Goal: Task Accomplishment & Management: Complete application form

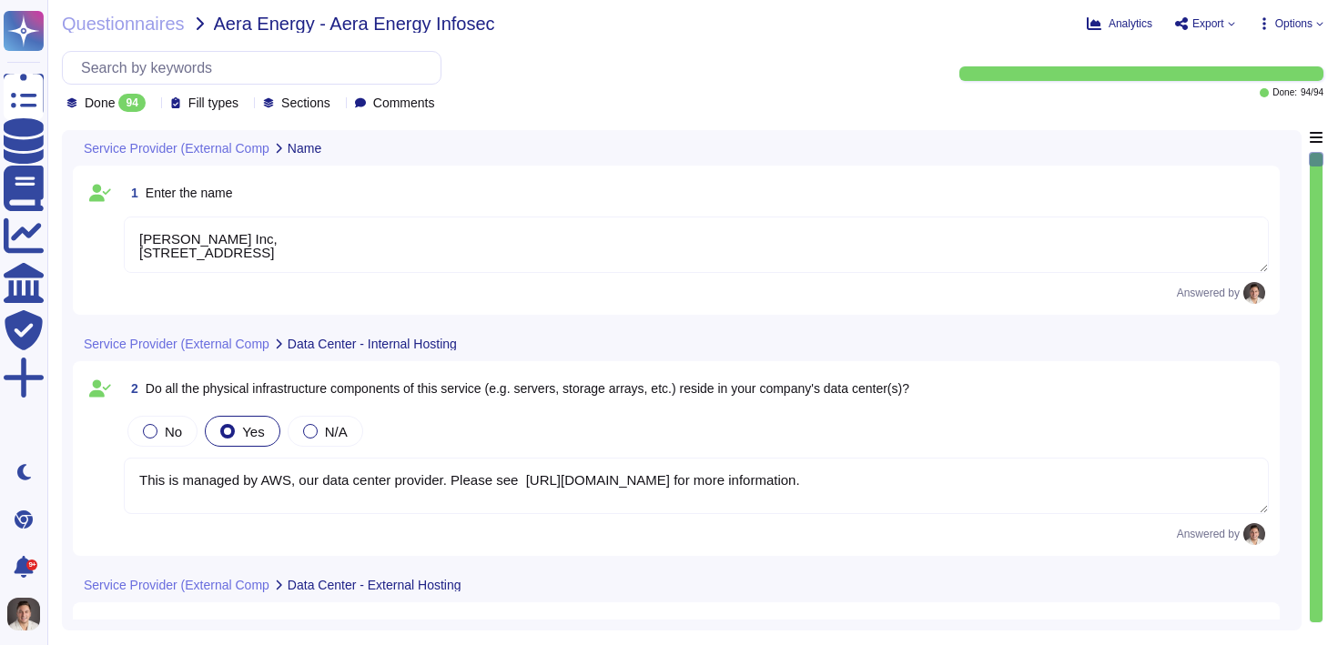
type textarea "[PERSON_NAME] Inc, [STREET_ADDRESS]"
type textarea "This is managed by AWS, our data center provider. Please see [URL][DOMAIN_NAME]…"
type textarea "[PERSON_NAME] utilizes the clustered infrastructure design of AWS to provide re…"
type textarea "Yes. [PERSON_NAME] is certified with: SOC 1,2 (3)/ISO27001, according to the st…"
type textarea "Yes, we assess our partners with our 'Vendor Assessment Process' on an annual b…"
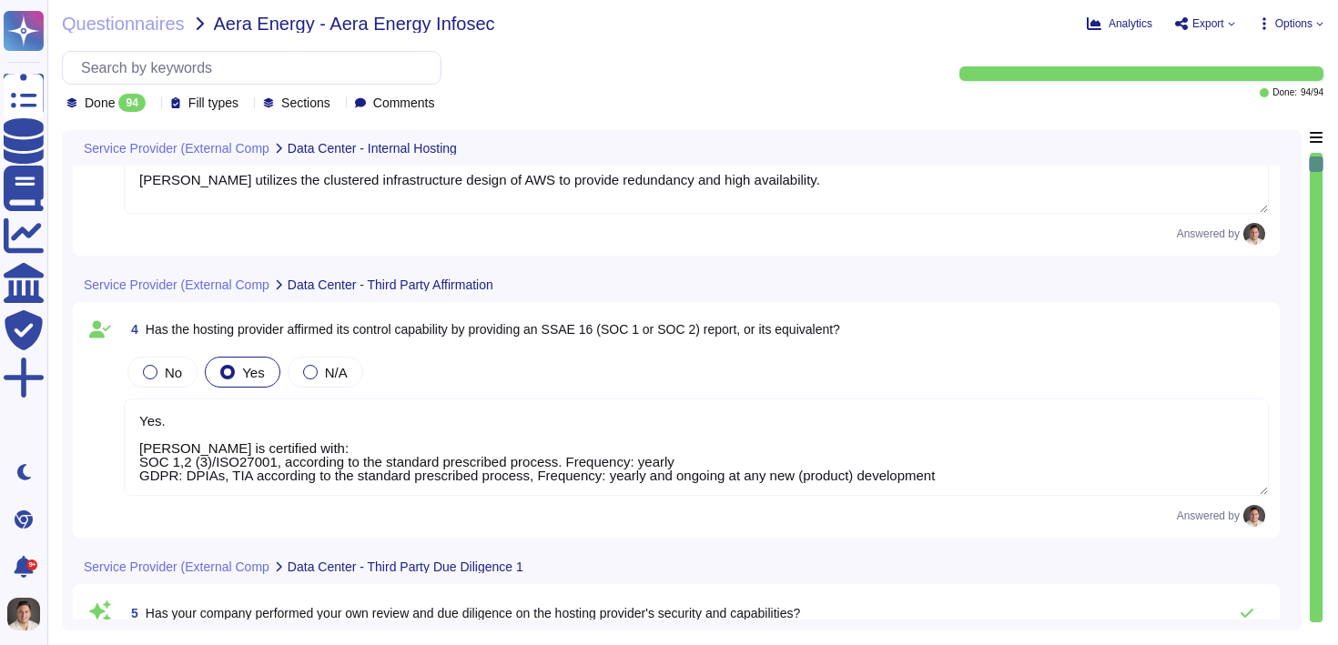
type textarea "Yes, we assess our Partners with our ‘Vendor Assessment Process’ on an annual b…"
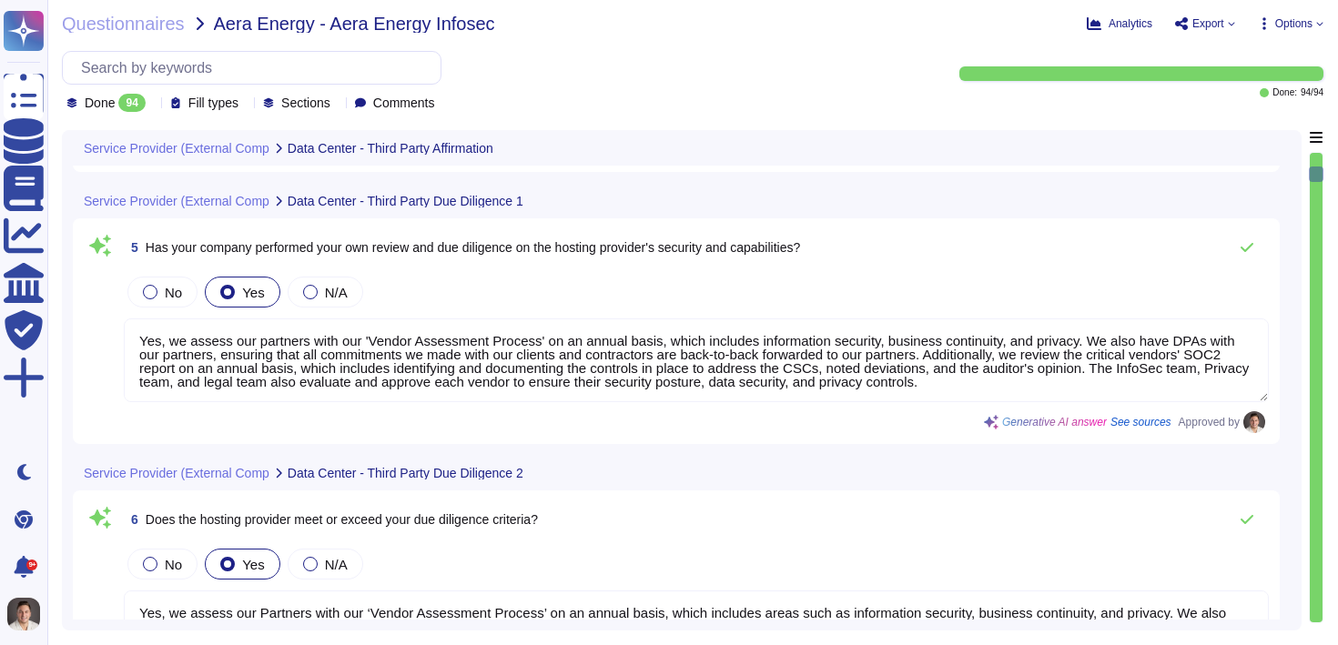
type textarea "Yes, it meets our company's criteria for physical security as it is managed by …"
type textarea "Yes, the data center is managed by AWS, our data center provider, who ensures c…"
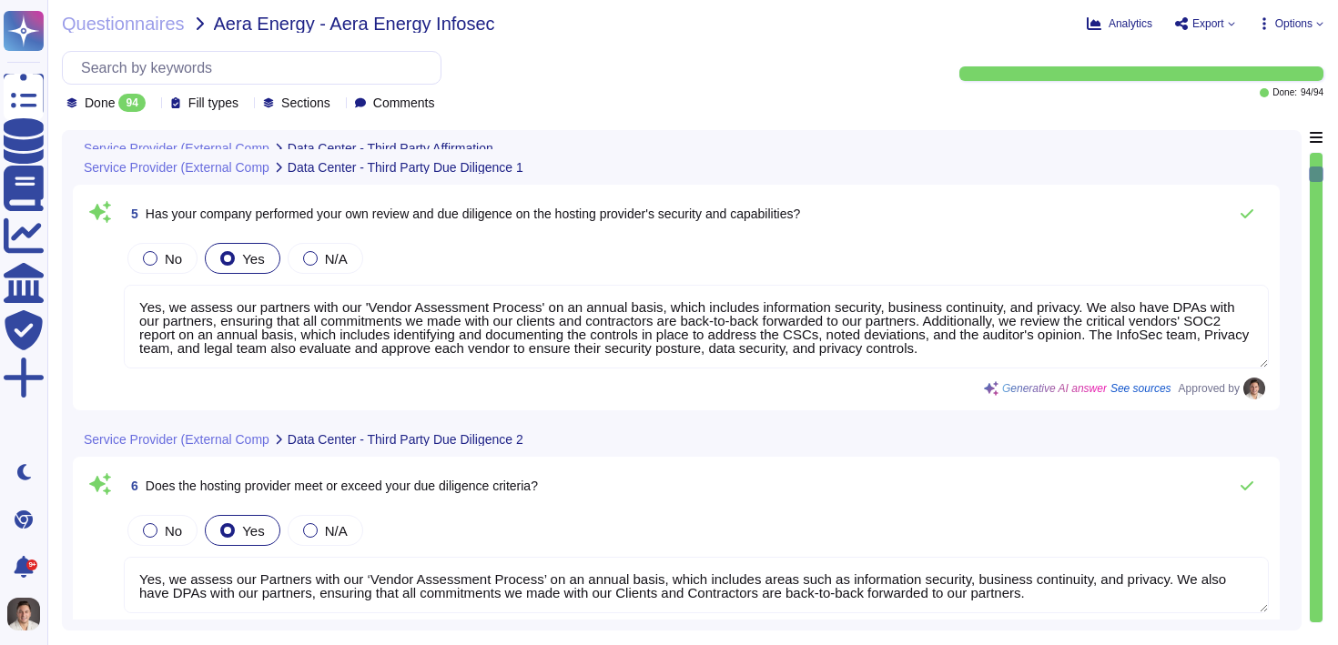
scroll to position [916, 0]
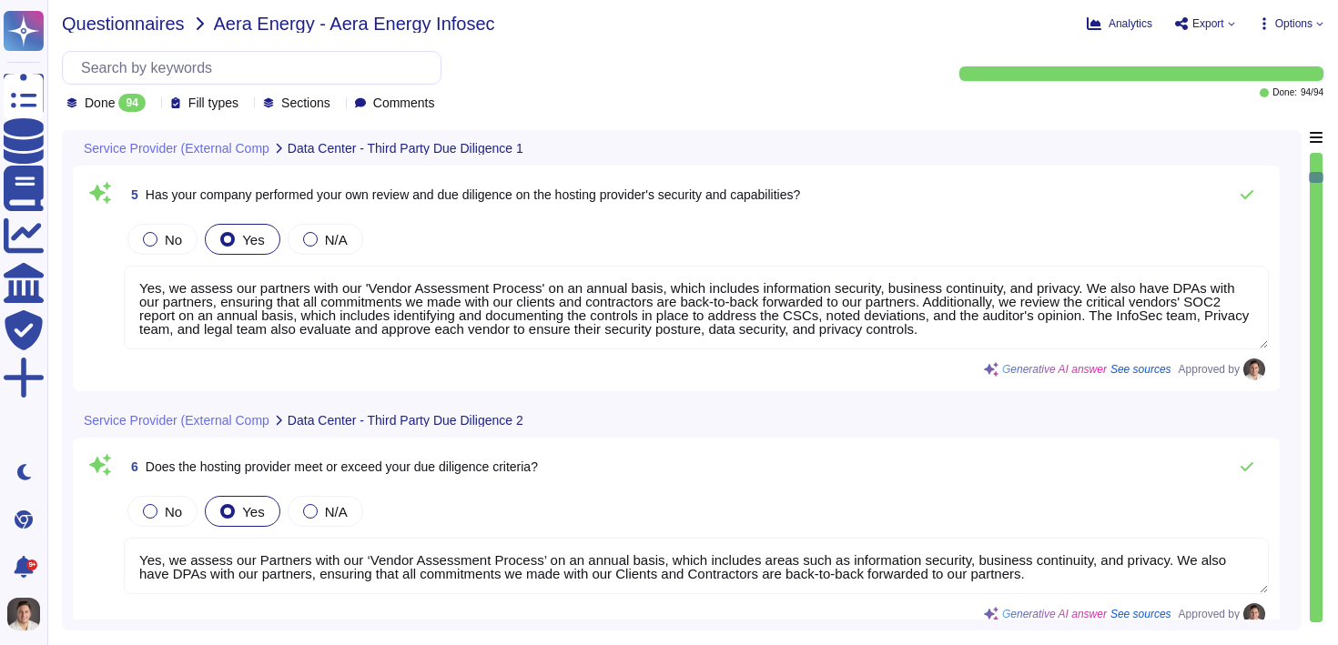
click at [136, 26] on span "Questionnaires" at bounding box center [123, 24] width 123 height 18
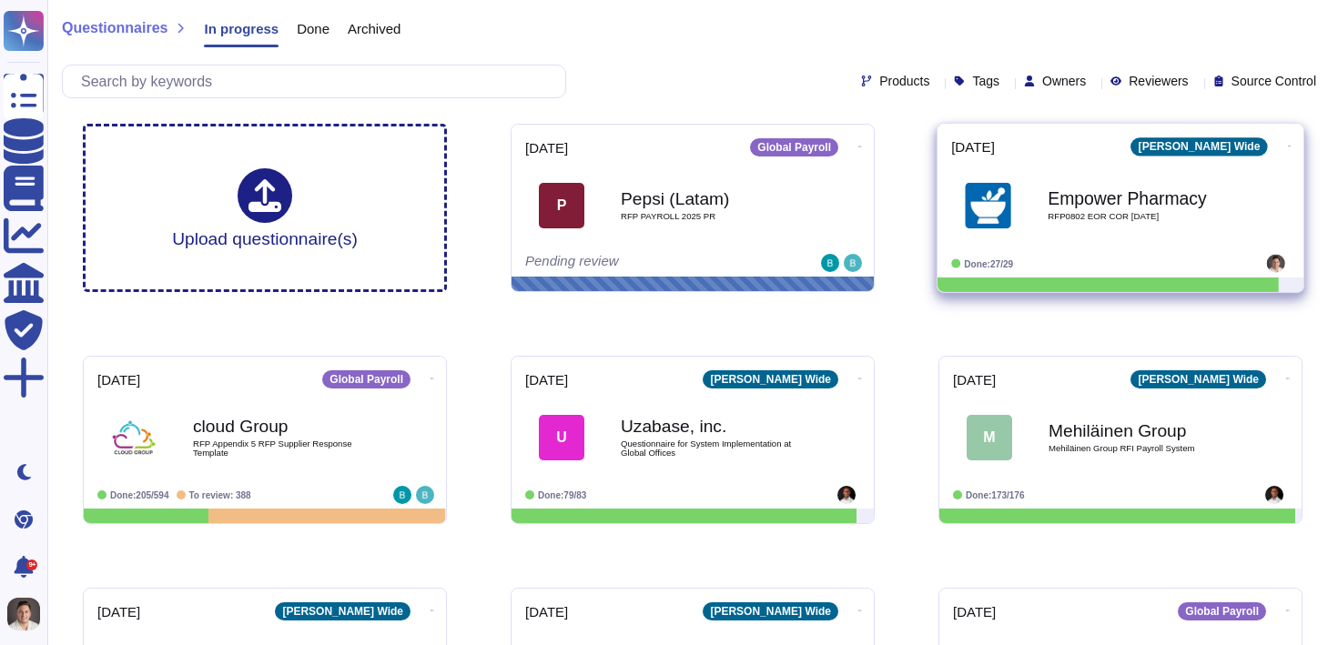
click at [1138, 228] on div "Empower Pharmacy RFP0802 EOR COR [DATE]" at bounding box center [1139, 205] width 184 height 74
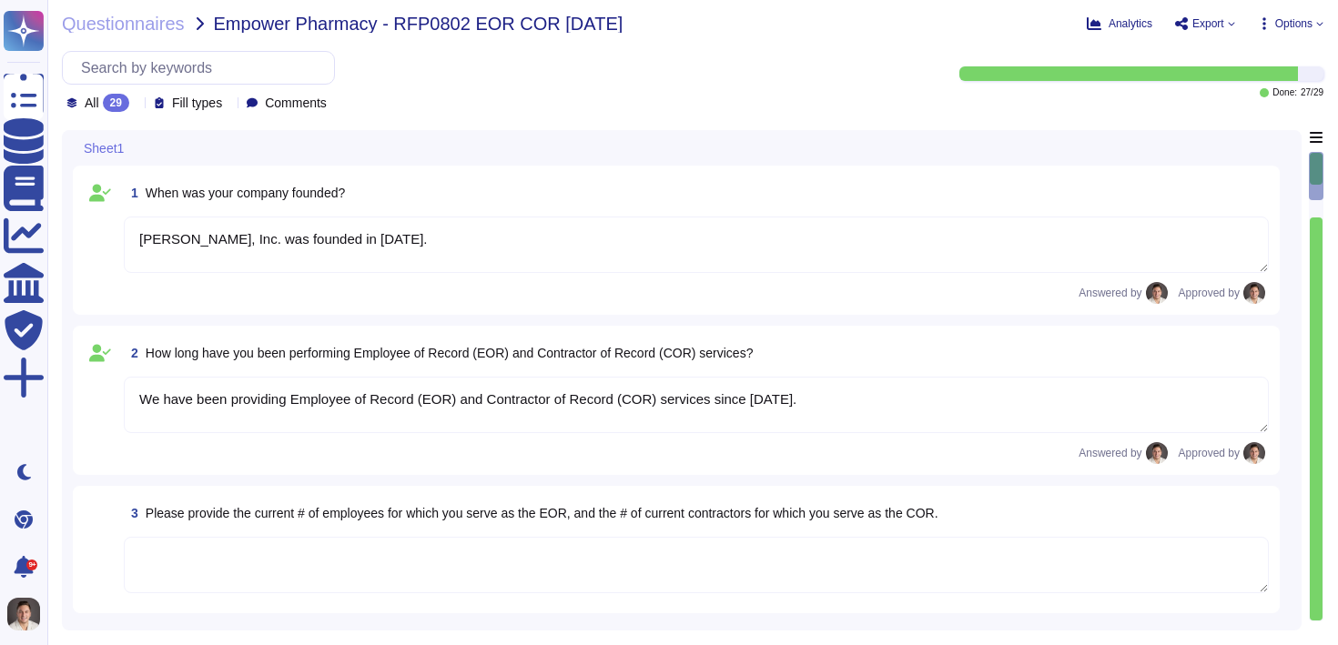
type textarea "[PERSON_NAME], Inc. was founded in [DATE]."
type textarea "We have been providing Employee of Record (EOR) and Contractor of Record (COR) …"
type textarea "Yes, [PERSON_NAME] platform is designed to support compliance with local labor …"
type textarea "Yes, we provide 1099 forms to each contractor at the end of the year. The [PERS…"
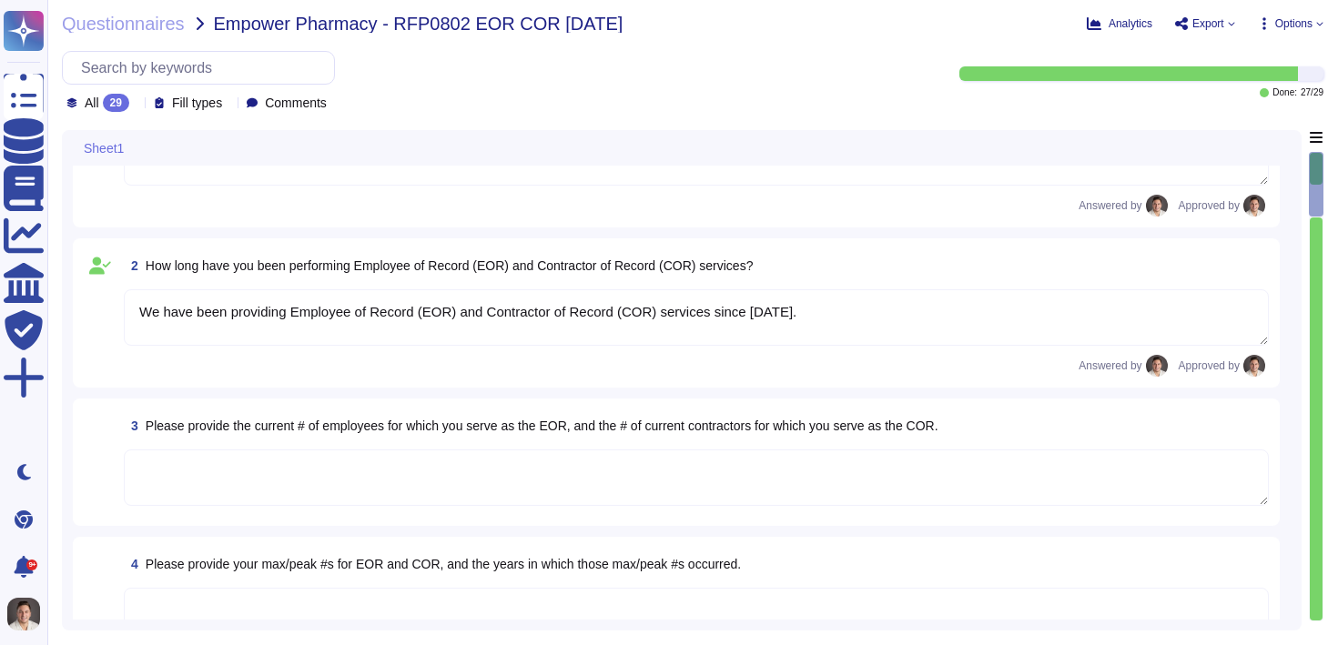
type textarea "Workers can be hired through the [PERSON_NAME] platform as either [DEMOGRAPHIC_…"
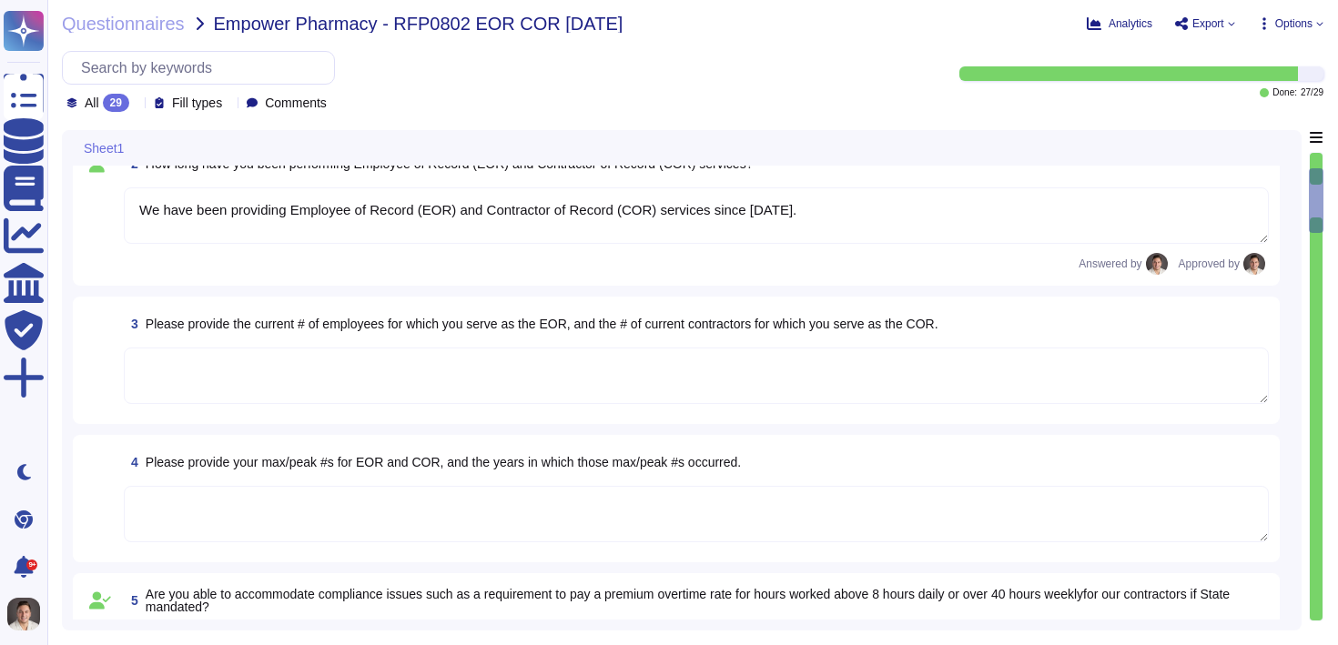
scroll to position [196, 0]
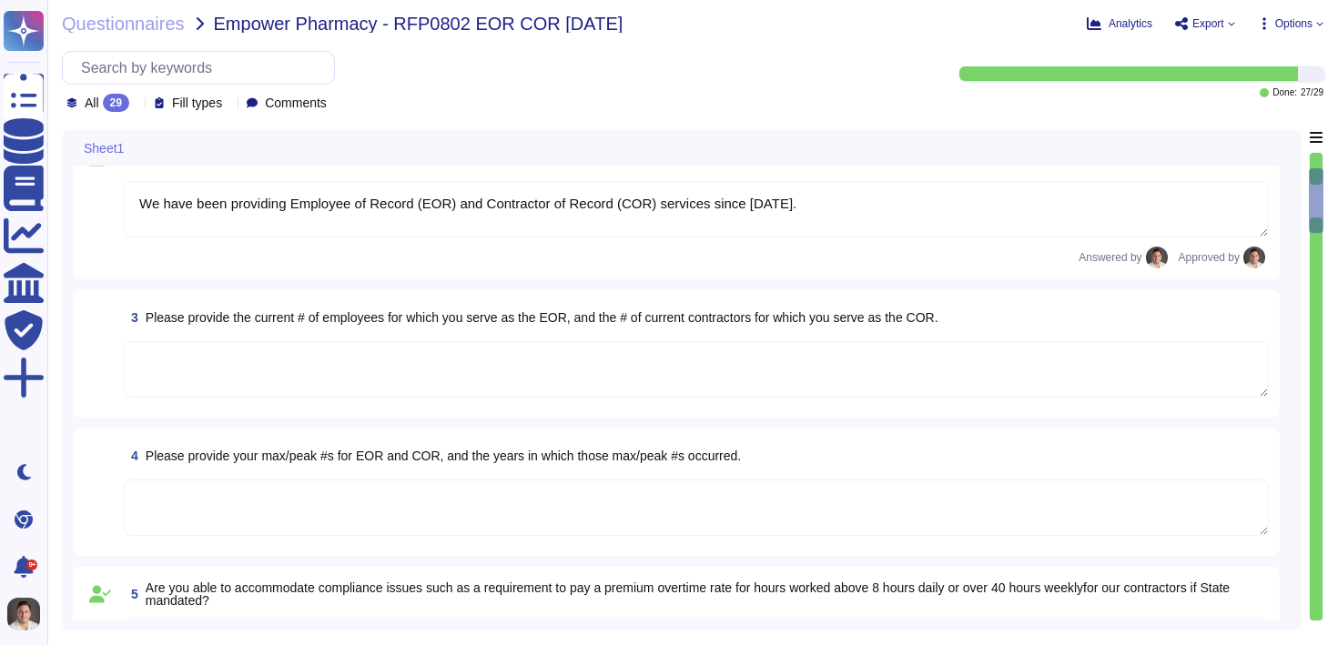
click at [447, 379] on textarea at bounding box center [696, 369] width 1145 height 56
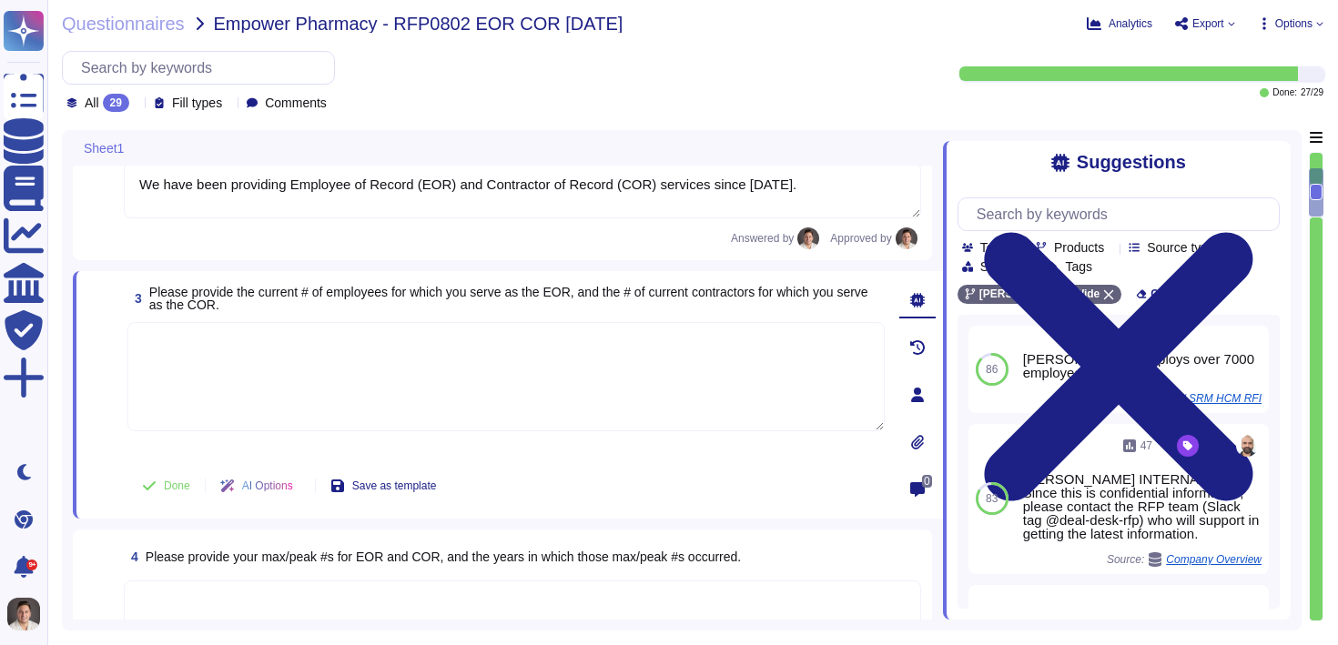
scroll to position [217, 0]
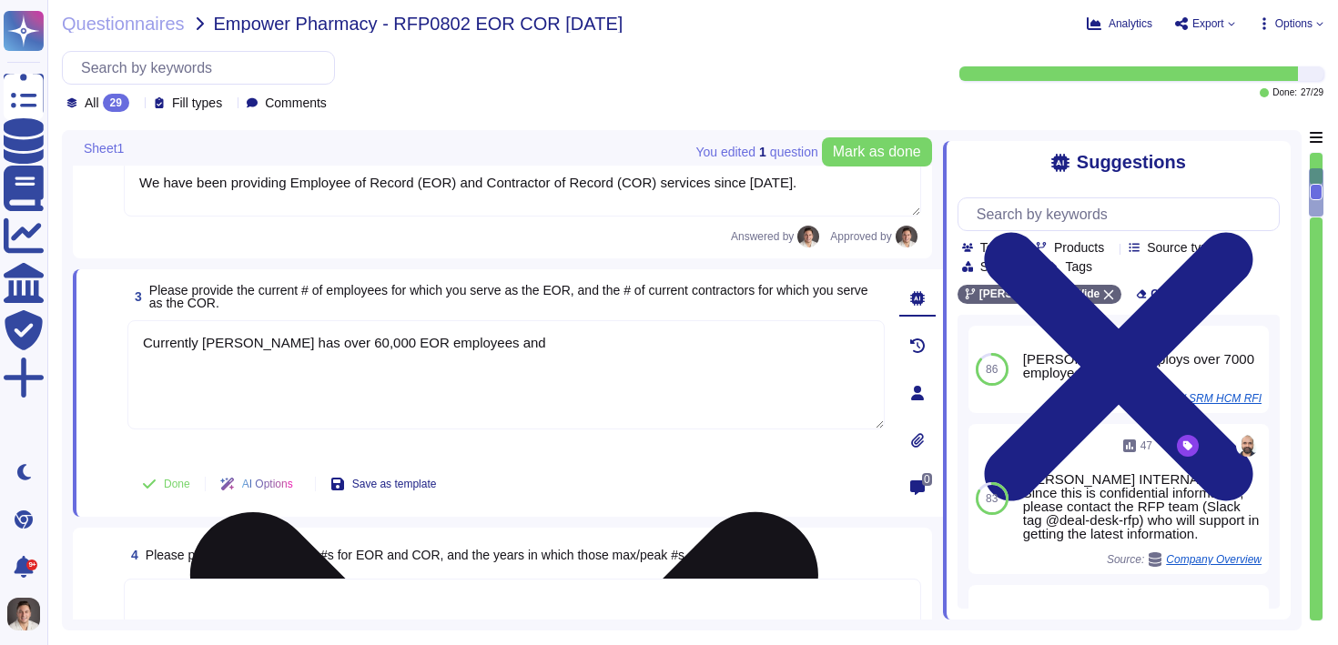
click at [517, 341] on textarea "Currently [PERSON_NAME] has over 60,000 EOR employees and" at bounding box center [505, 374] width 757 height 109
type textarea "Currently [PERSON_NAME] has over 60,000 EOR employees and over 350,000 contract…"
click at [280, 347] on textarea "Currently [PERSON_NAME] has over 60,000 EOR employees and over 350,000 contract…" at bounding box center [505, 374] width 757 height 109
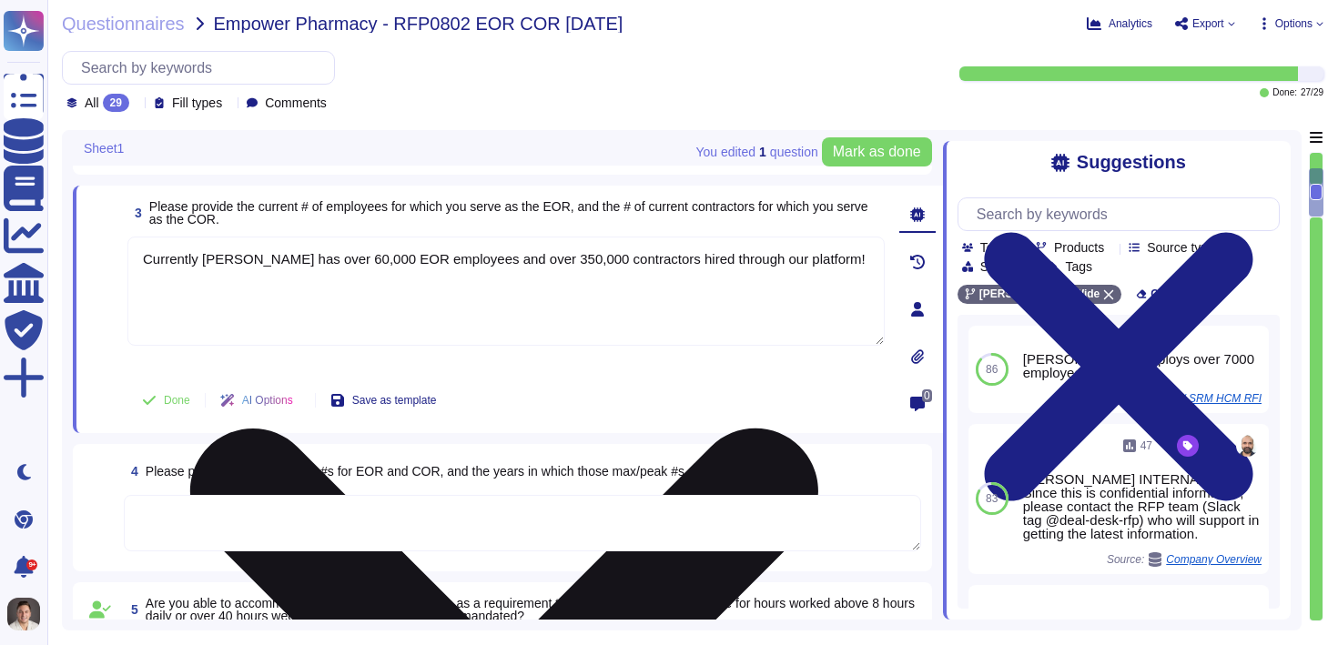
scroll to position [330, 0]
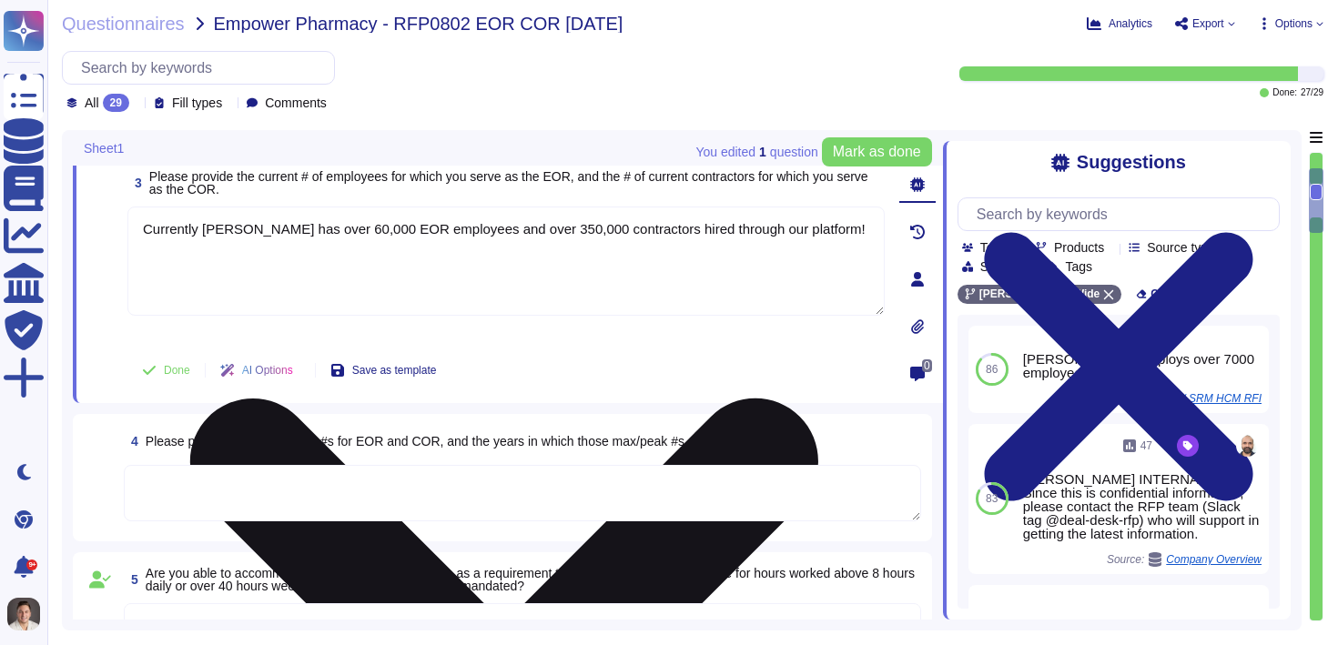
type textarea "Yes, clients with entities in the [GEOGRAPHIC_DATA] can hire employees as W-2 i…"
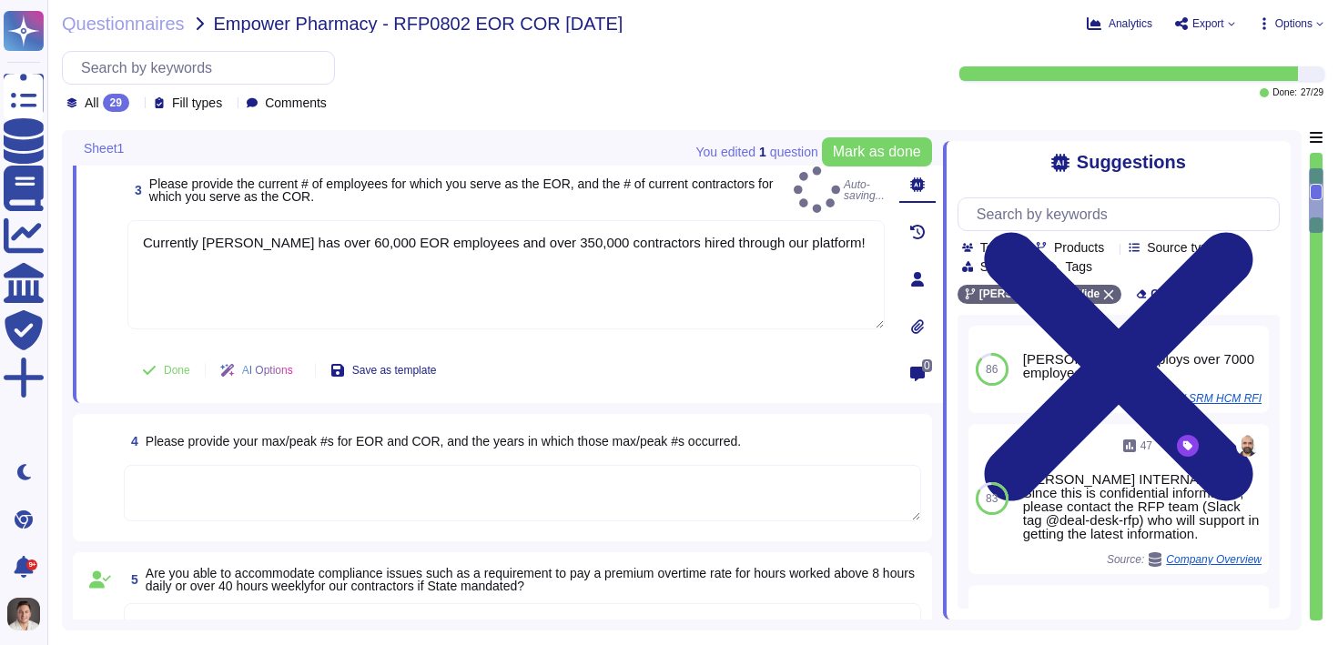
type textarea "Currently [PERSON_NAME] has over 60,000 EOR employees and over 350,000 contract…"
click at [246, 486] on textarea at bounding box center [522, 493] width 797 height 56
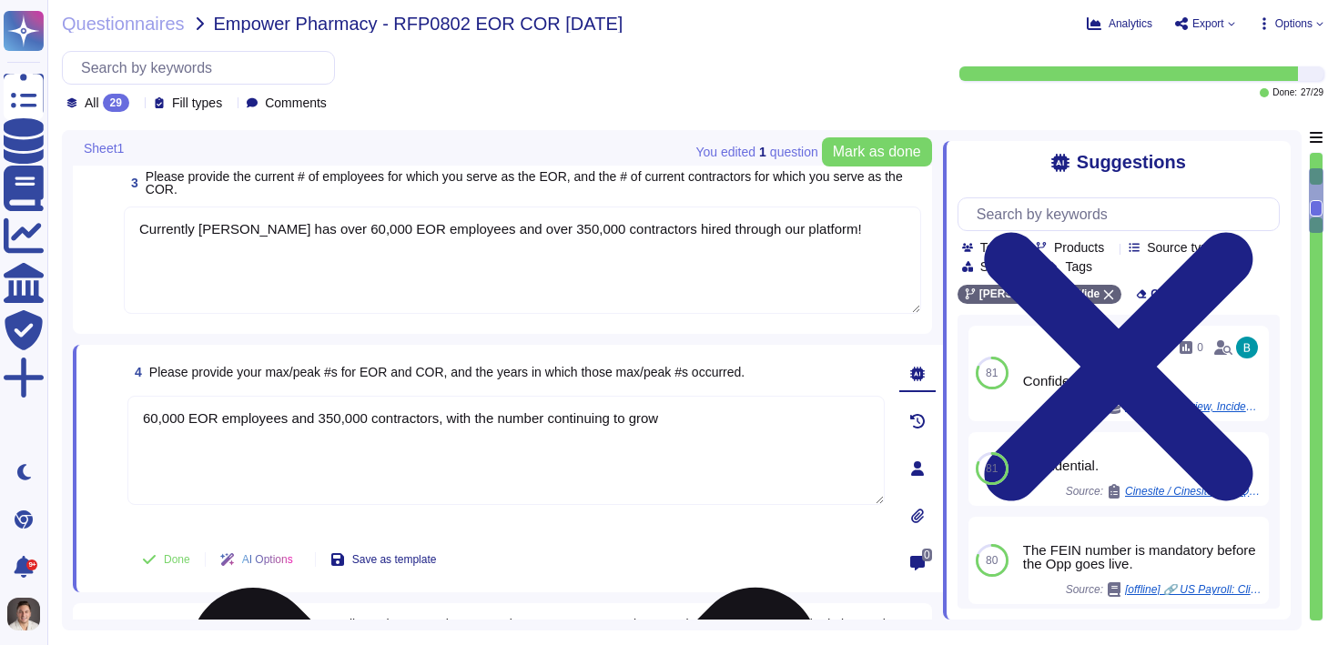
click at [520, 418] on textarea "60,000 EOR employees and 350,000 contractors, with the number continuing to grow" at bounding box center [505, 450] width 757 height 109
click at [703, 417] on textarea "60,000 EOR employees and 350,000 contractors, with the max/peak continuing to g…" at bounding box center [505, 450] width 757 height 109
click at [472, 419] on textarea "60,000 EOR employees and 350,000 contractors, with the max/peak continuing to g…" at bounding box center [505, 450] width 757 height 109
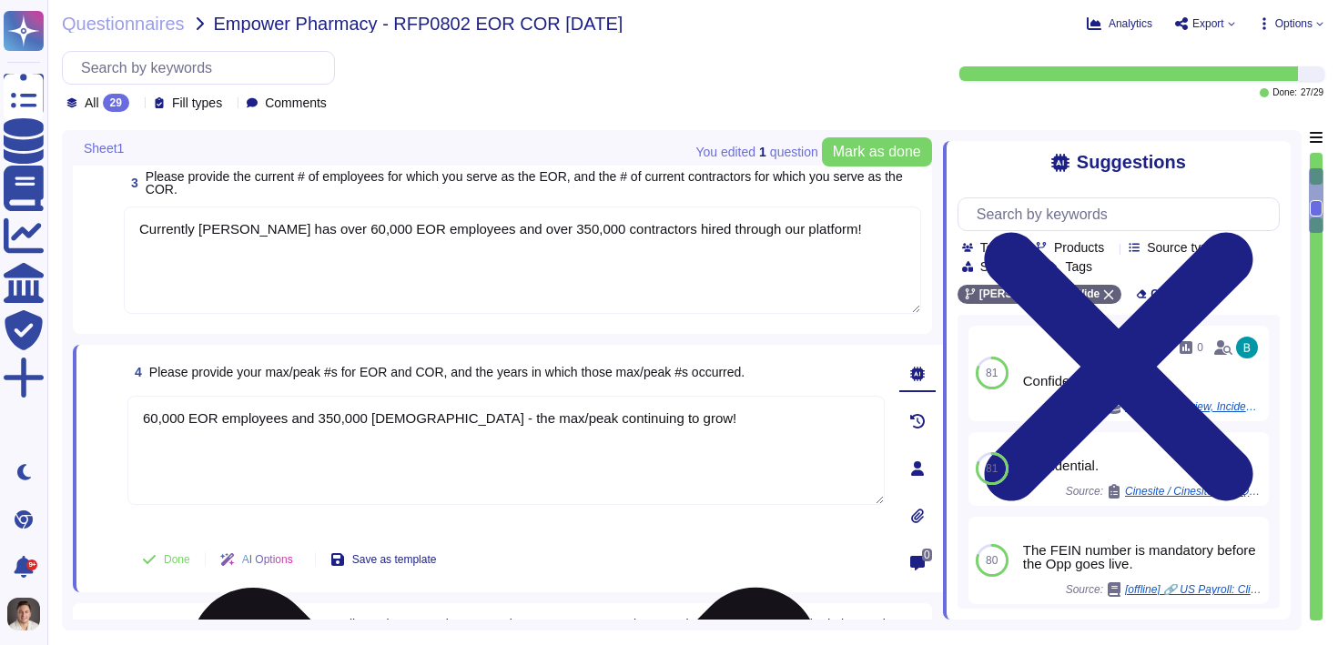
click at [546, 414] on textarea "60,000 EOR employees and 350,000 [DEMOGRAPHIC_DATA] - the max/peak continuing t…" at bounding box center [505, 450] width 757 height 109
type textarea "60,000 EOR employees and 350,000 [DEMOGRAPHIC_DATA] - the max/peak is continuin…"
click at [682, 418] on textarea "60,000 EOR employees and 350,000 [DEMOGRAPHIC_DATA] - the max/peak is continuin…" at bounding box center [505, 450] width 757 height 109
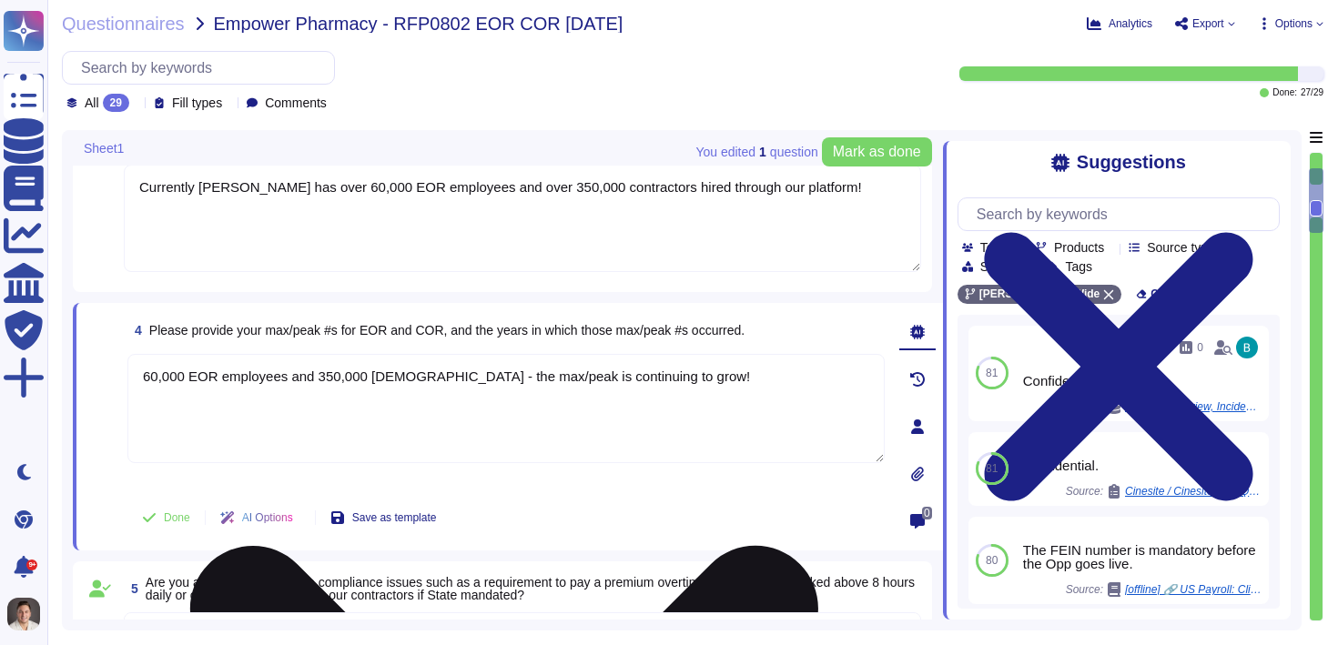
scroll to position [419, 0]
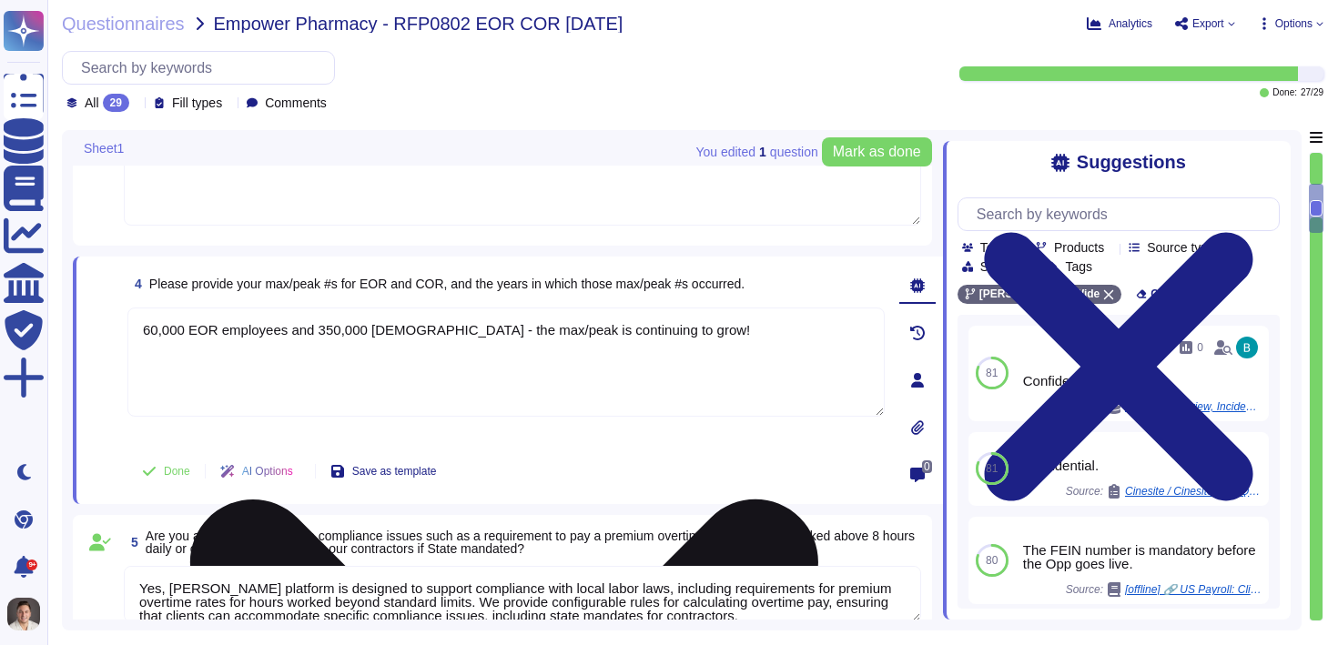
type textarea "Yes, clients with entities in the [GEOGRAPHIC_DATA] can hire employees as W-2 i…"
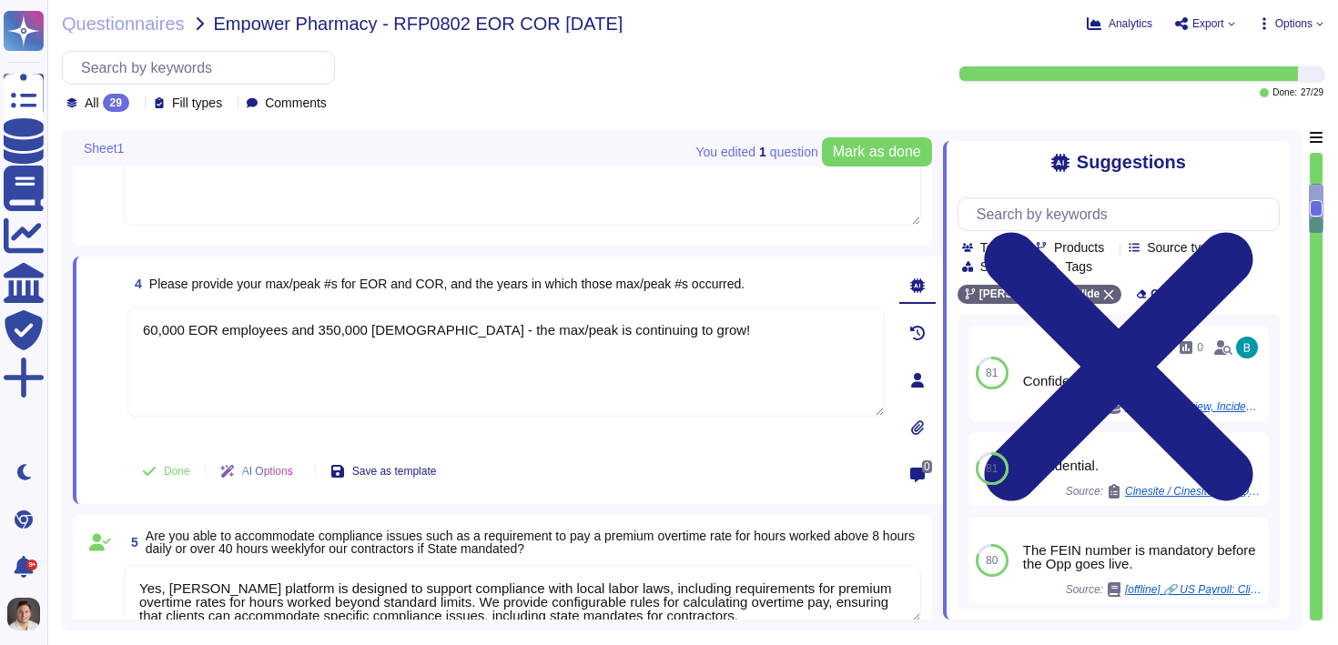
type textarea "60,000 EOR employees and 350,000 [DEMOGRAPHIC_DATA] - the max/peak is continuin…"
click at [823, 280] on div "4 Please provide your max/peak #s for EOR and COR, and the years in which those…" at bounding box center [505, 284] width 757 height 33
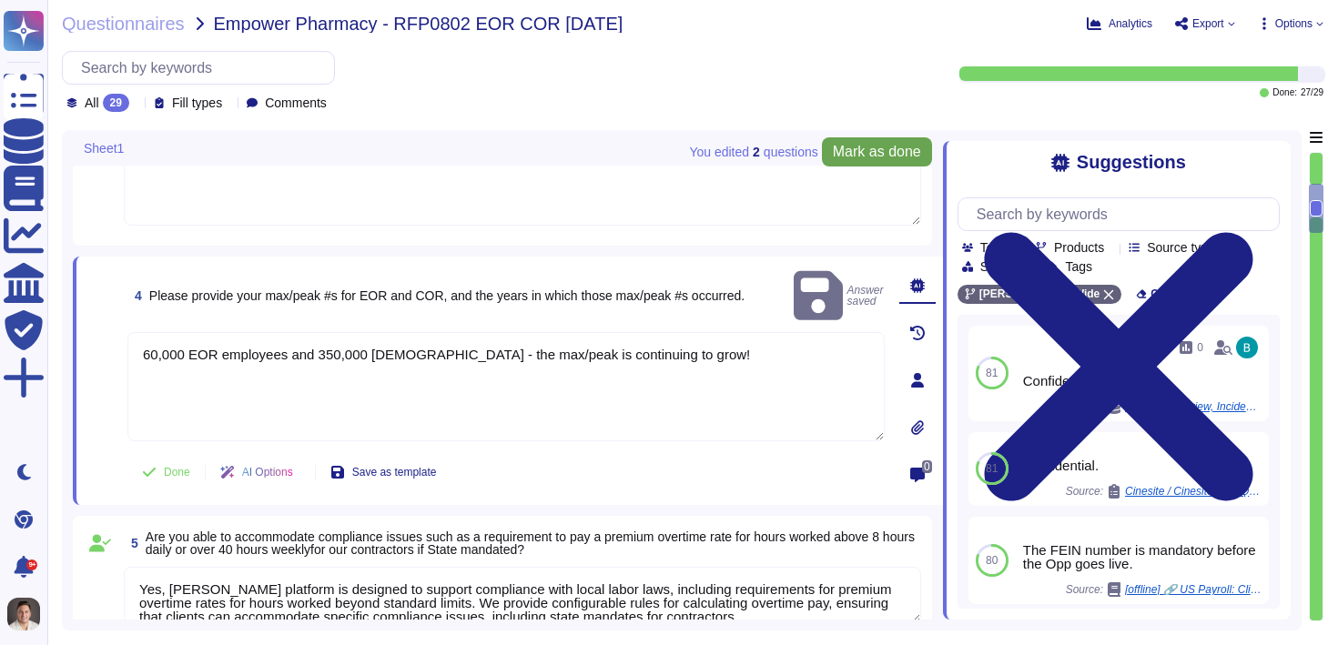
click at [849, 150] on span "Mark as done" at bounding box center [877, 152] width 88 height 15
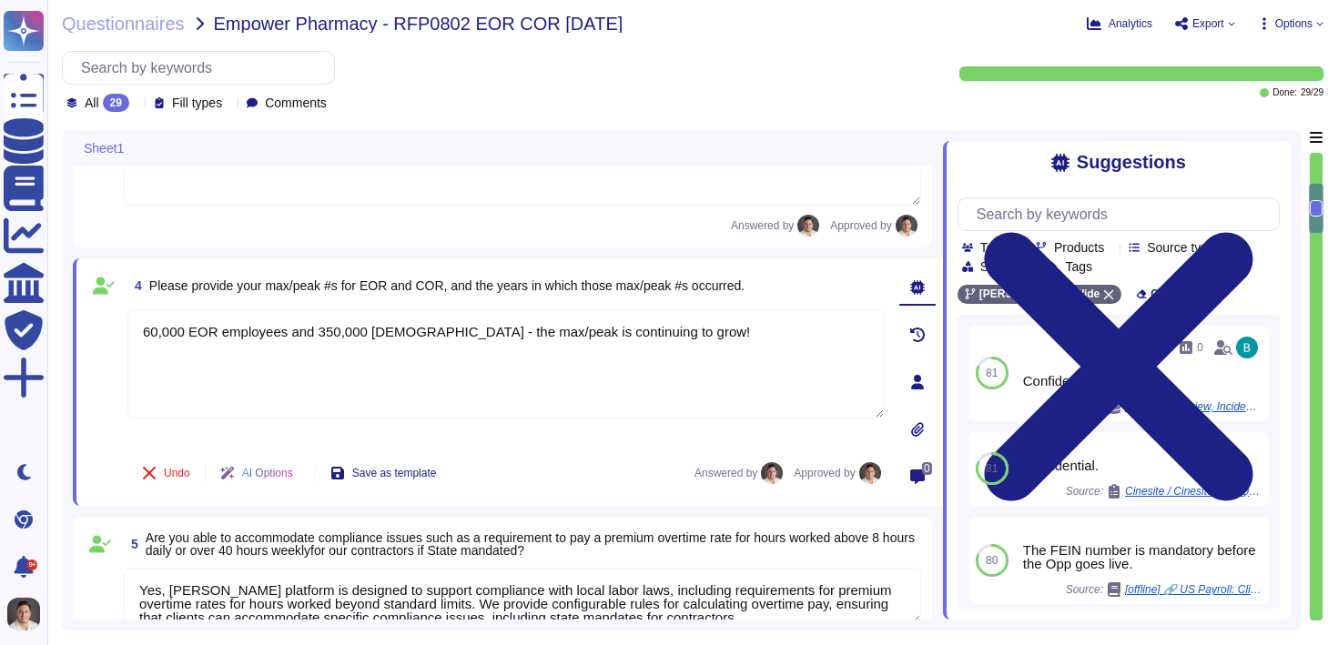
scroll to position [452, 0]
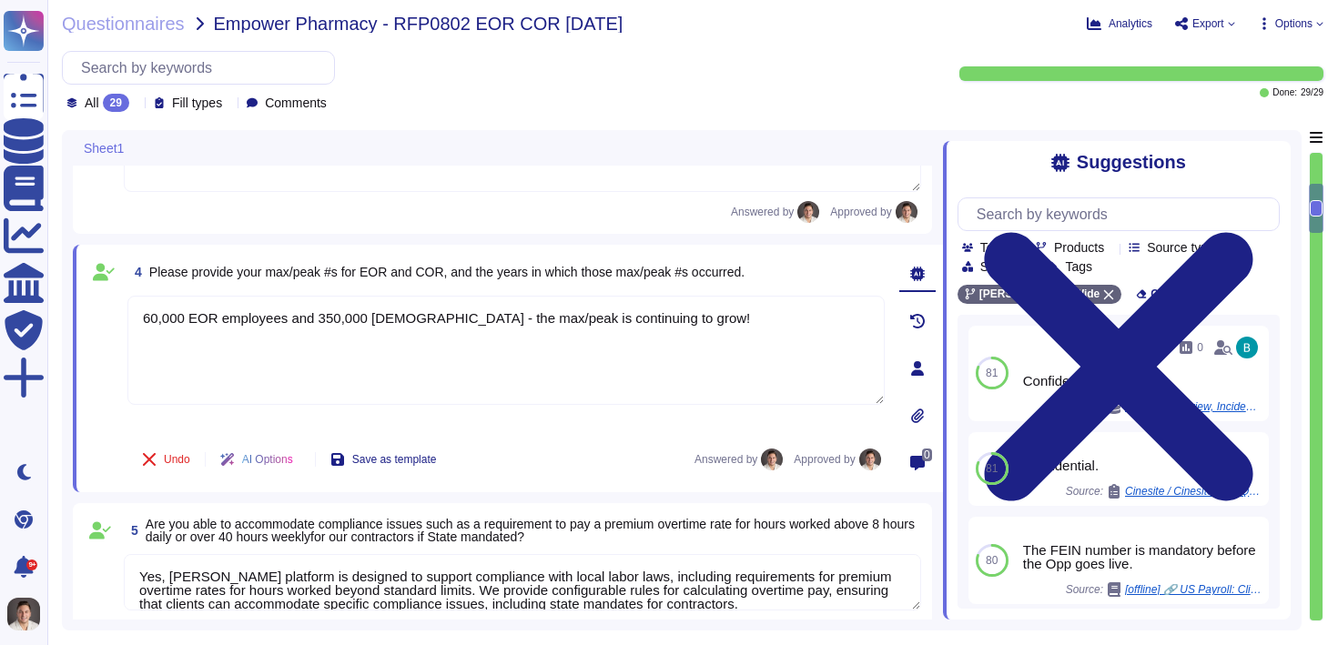
click at [1300, 22] on span "Options" at bounding box center [1293, 23] width 37 height 11
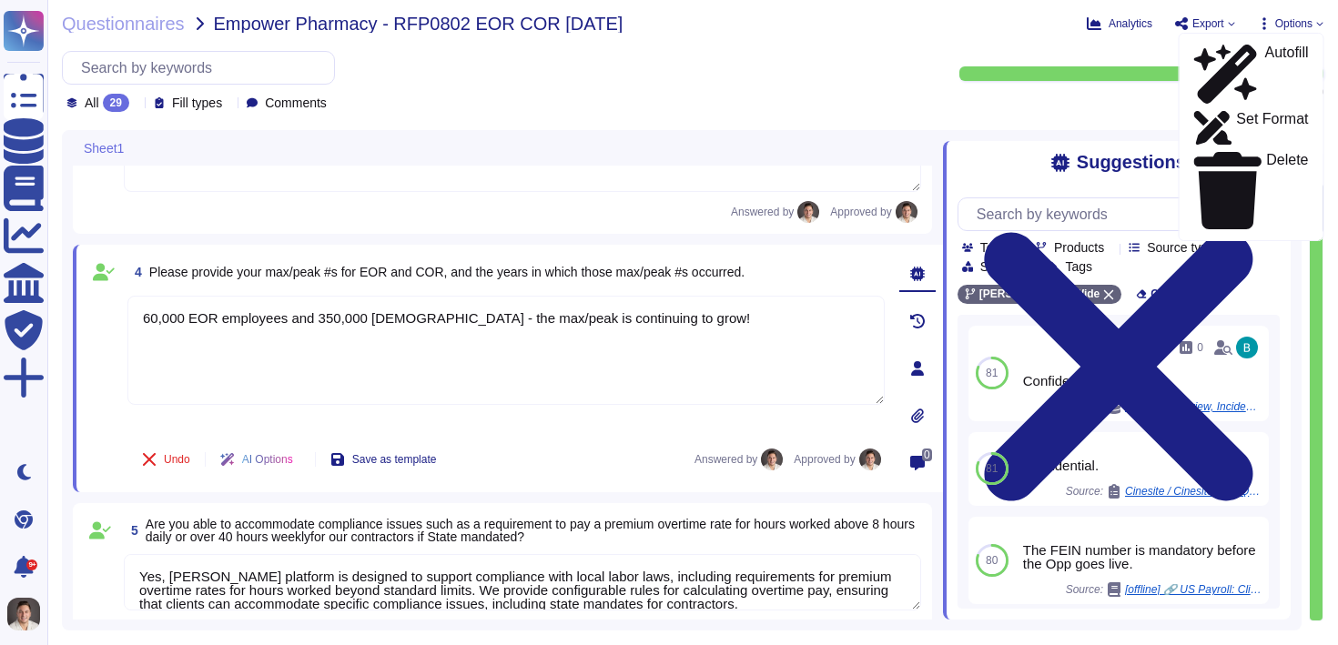
click at [1191, 16] on span "Export" at bounding box center [1204, 23] width 61 height 15
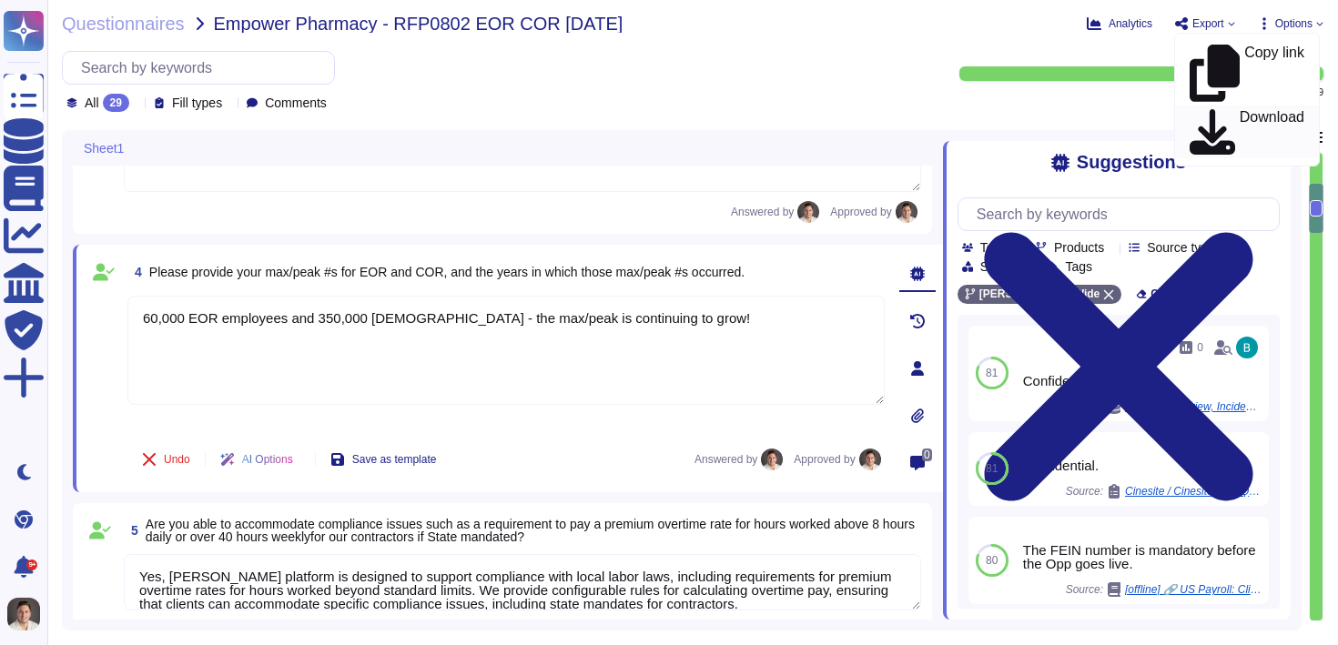
click at [1201, 109] on icon at bounding box center [1211, 131] width 45 height 45
